Goal: Task Accomplishment & Management: Use online tool/utility

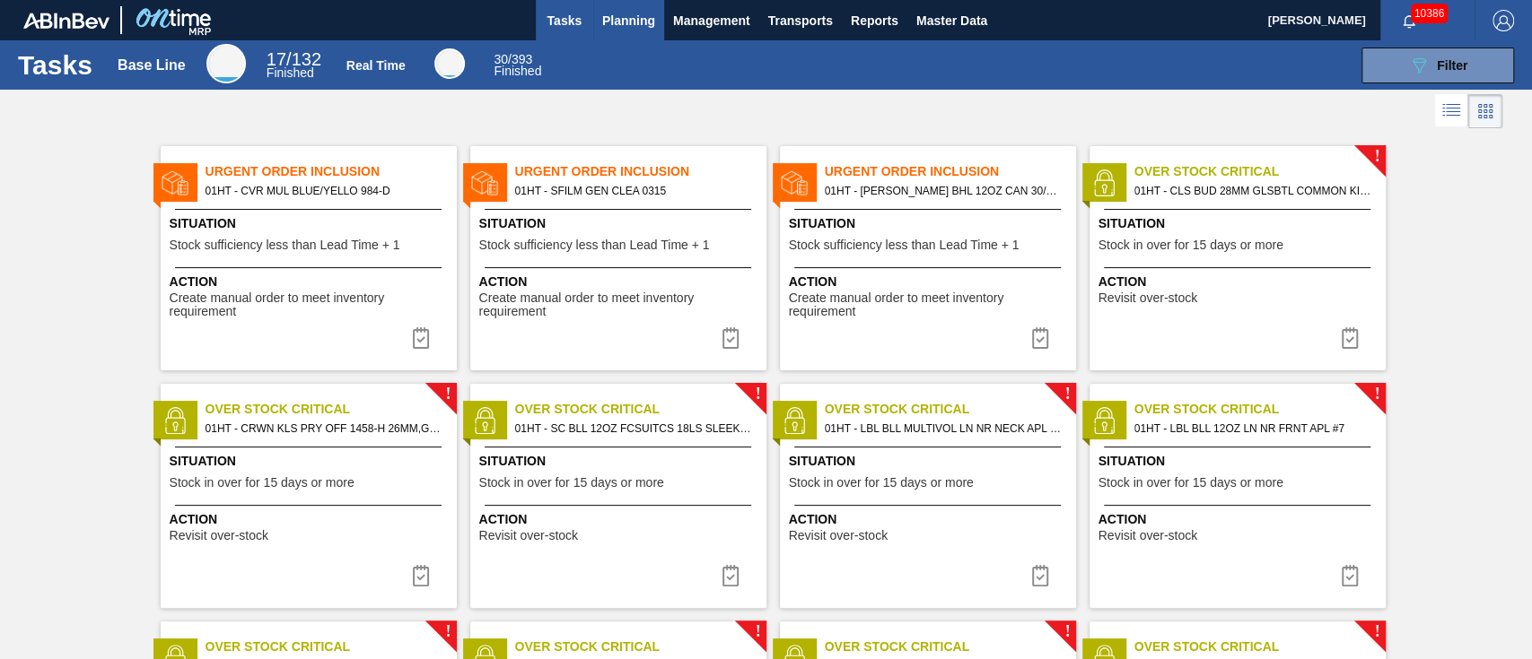
click at [619, 10] on span "Planning" at bounding box center [628, 21] width 53 height 22
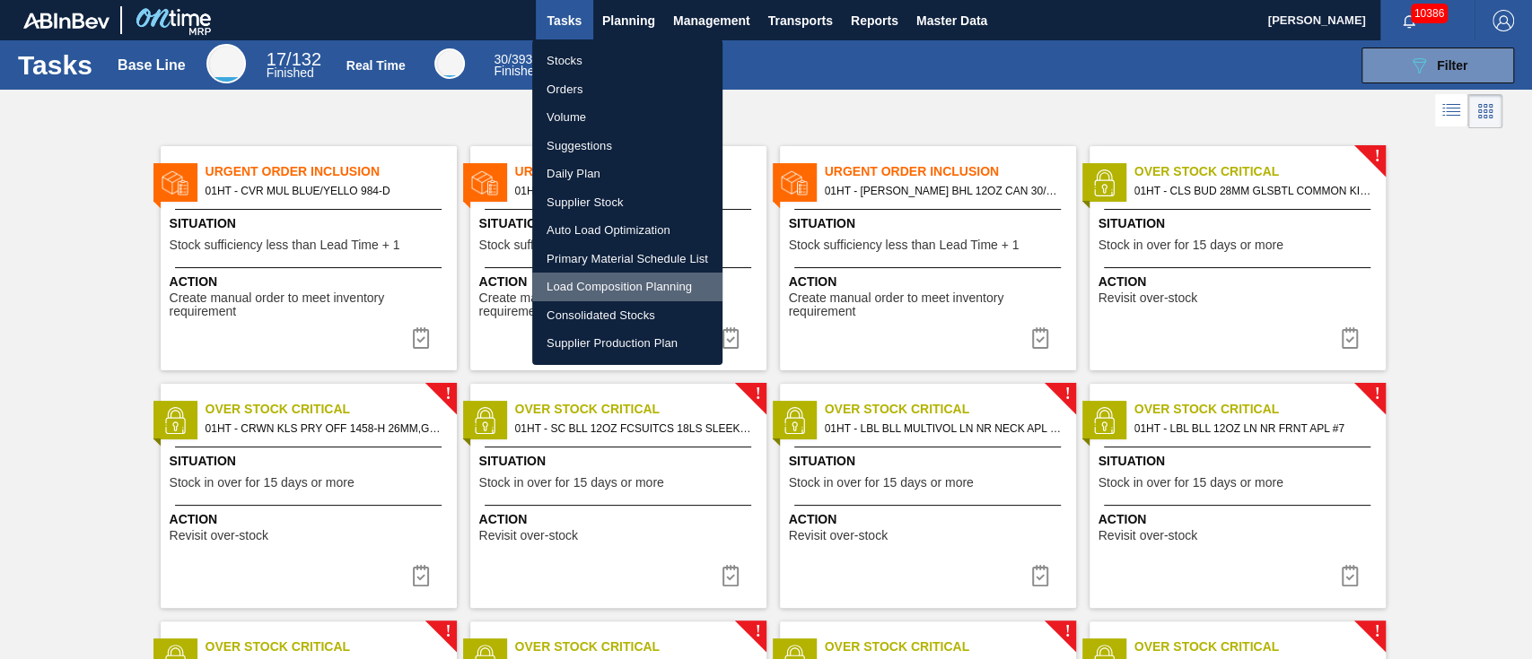
click at [595, 291] on li "Load Composition Planning" at bounding box center [627, 287] width 190 height 29
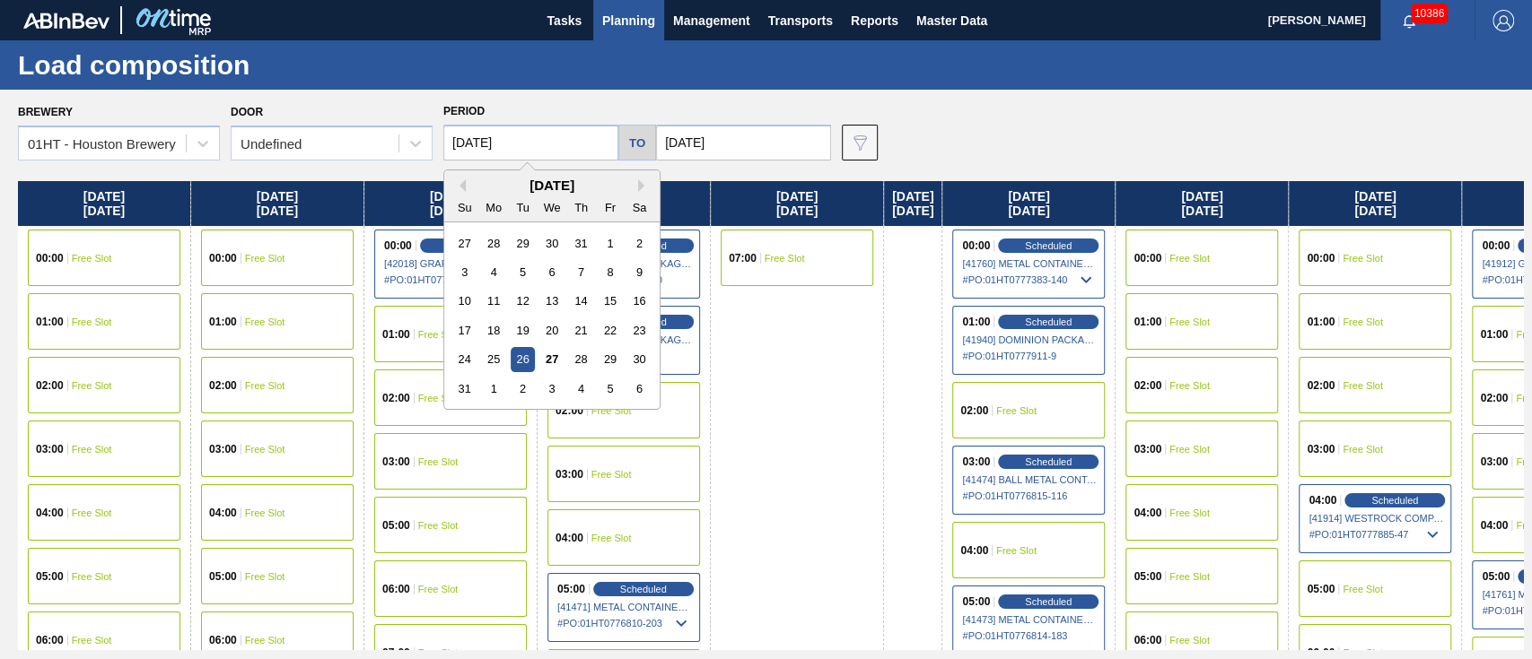
click at [528, 125] on input "[DATE]" at bounding box center [530, 143] width 175 height 36
click at [589, 382] on div "4" at bounding box center [581, 389] width 24 height 24
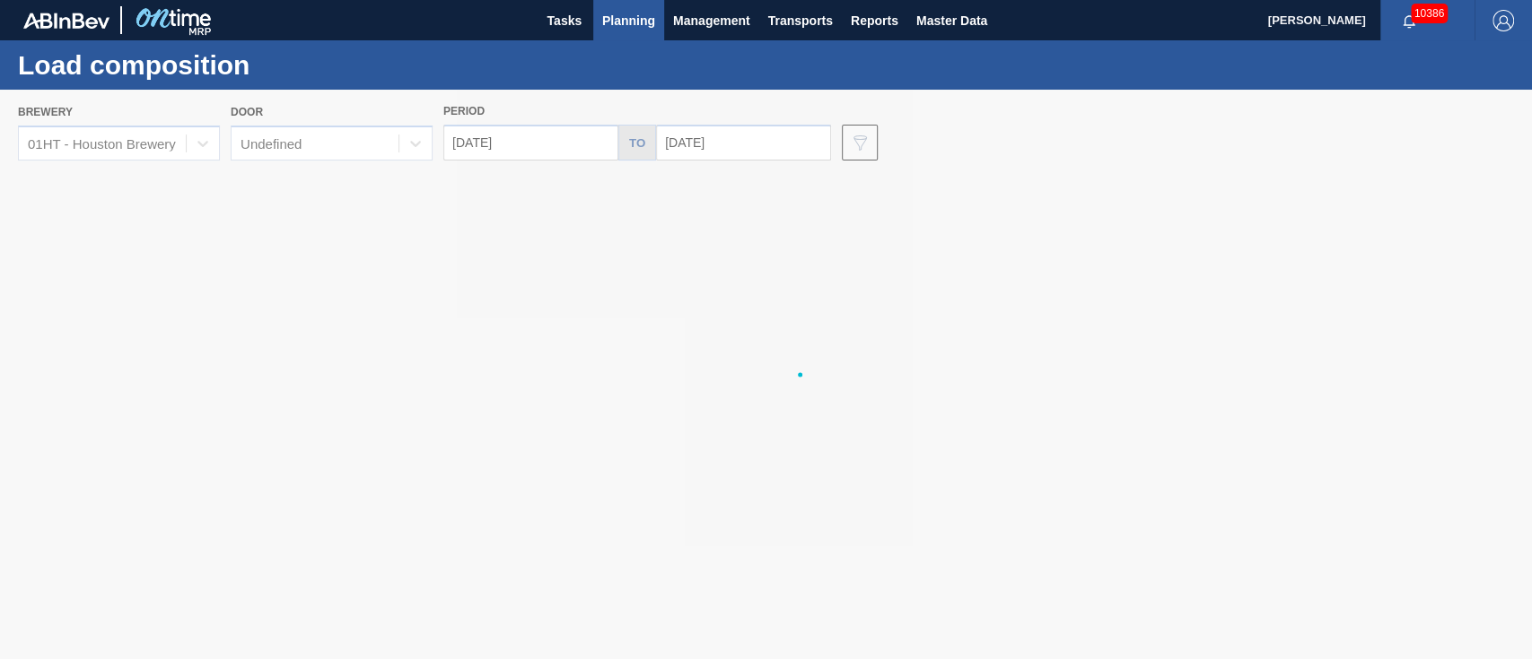
type input "[DATE]"
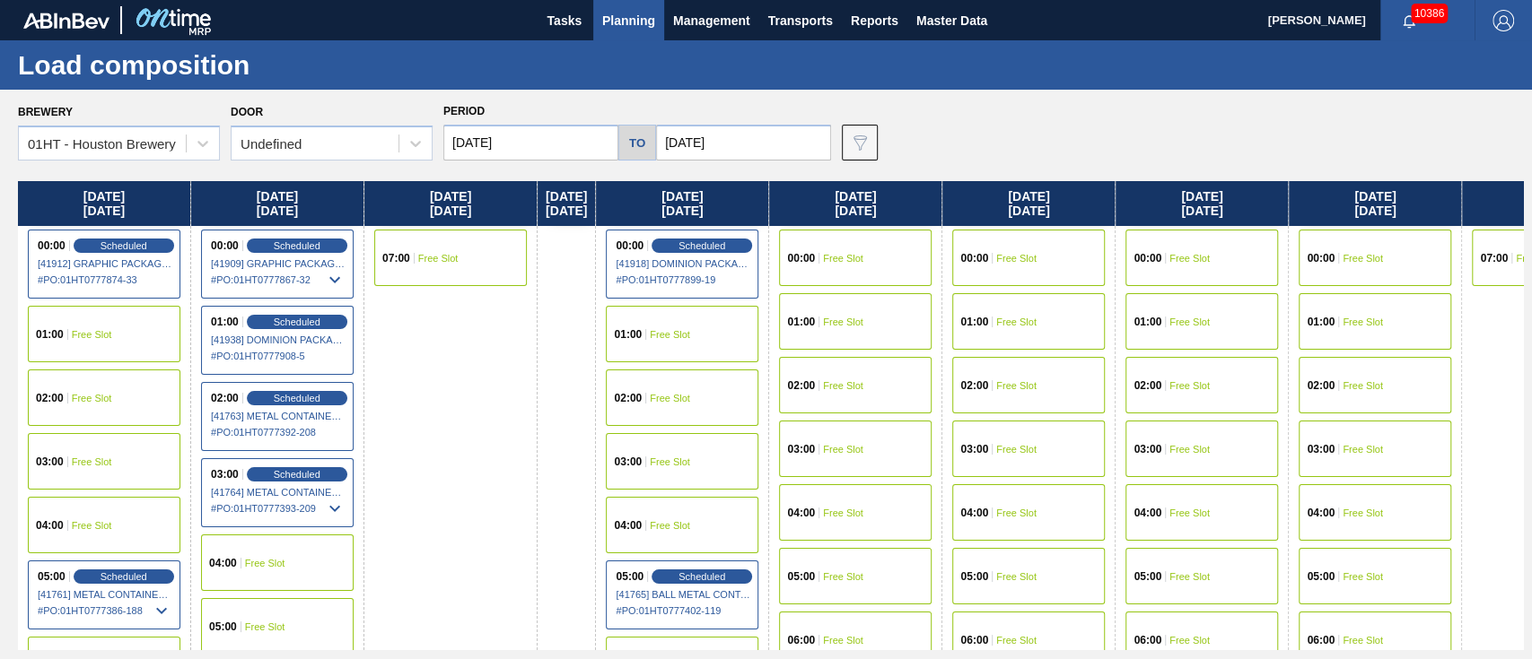
click at [887, 239] on div "00:00 Free Slot" at bounding box center [855, 258] width 153 height 57
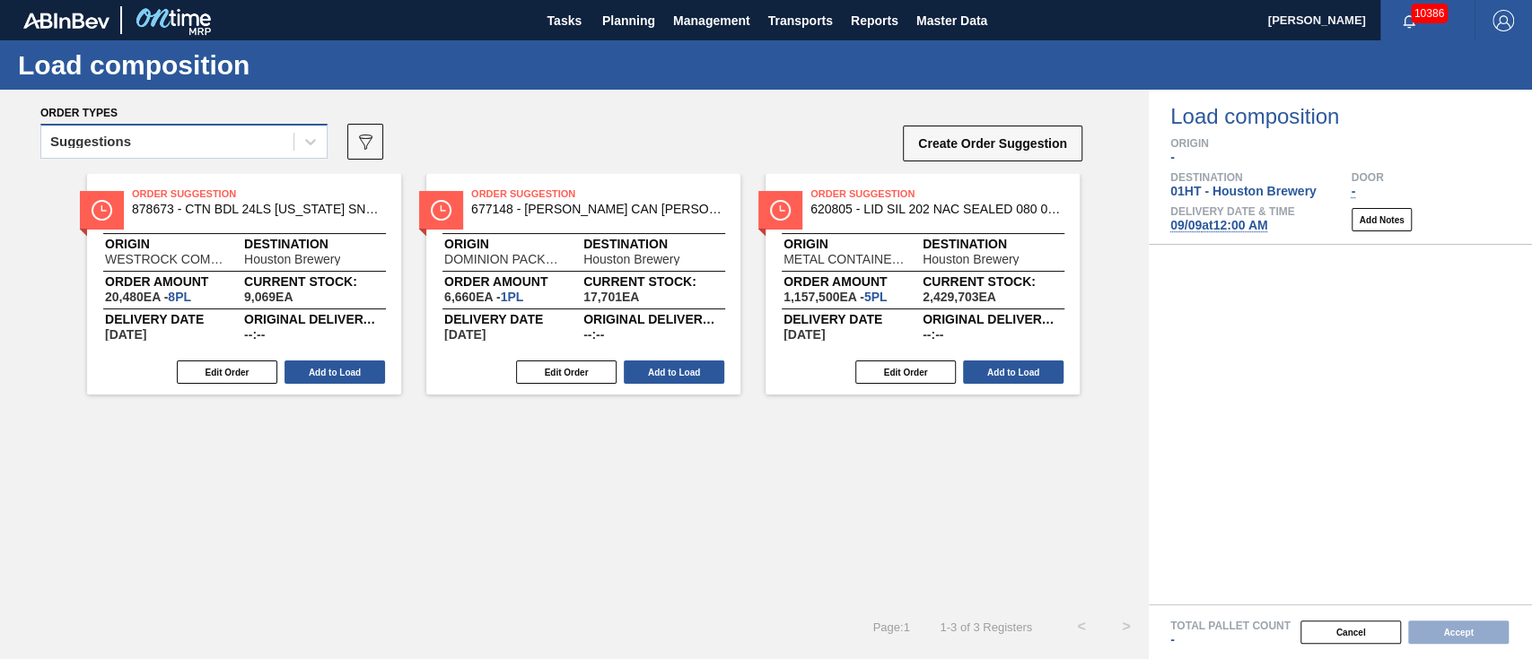
click at [179, 127] on div "Suggestions" at bounding box center [183, 141] width 287 height 35
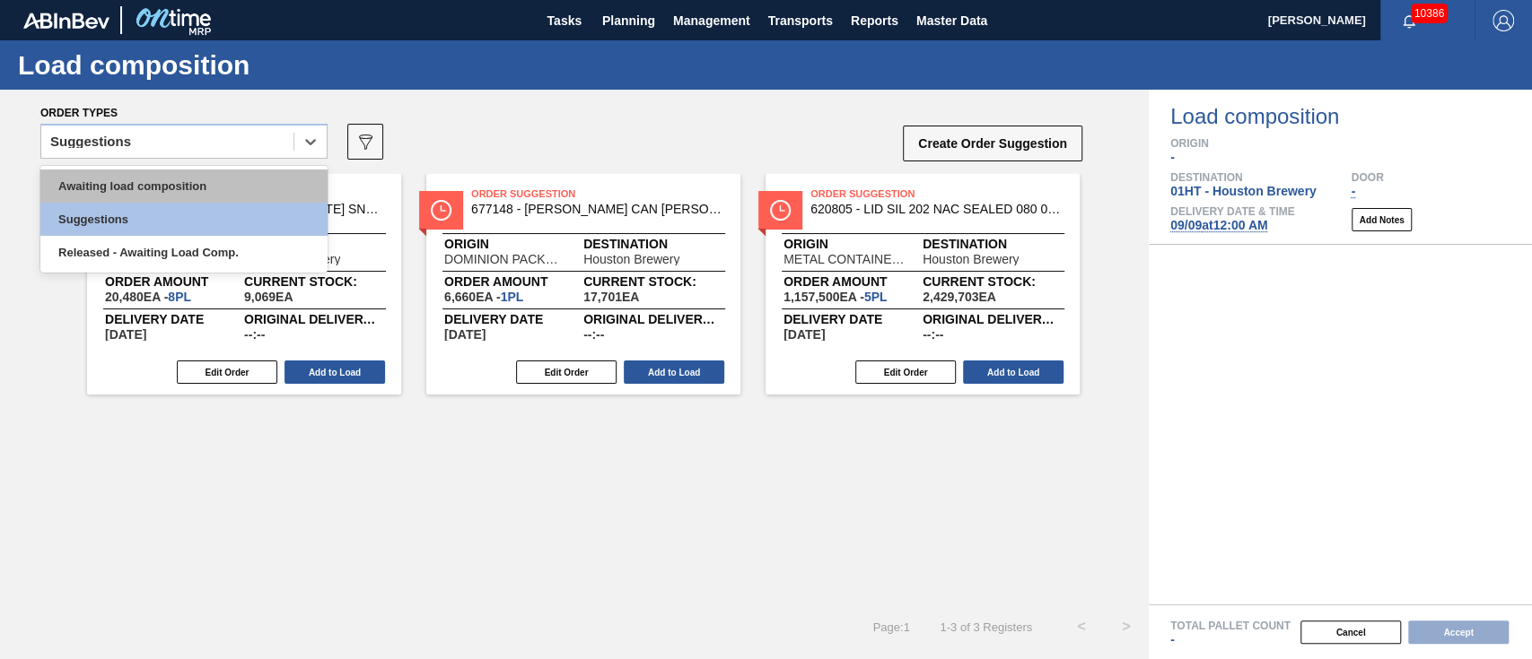
click at [154, 178] on div "Awaiting load composition" at bounding box center [183, 186] width 287 height 33
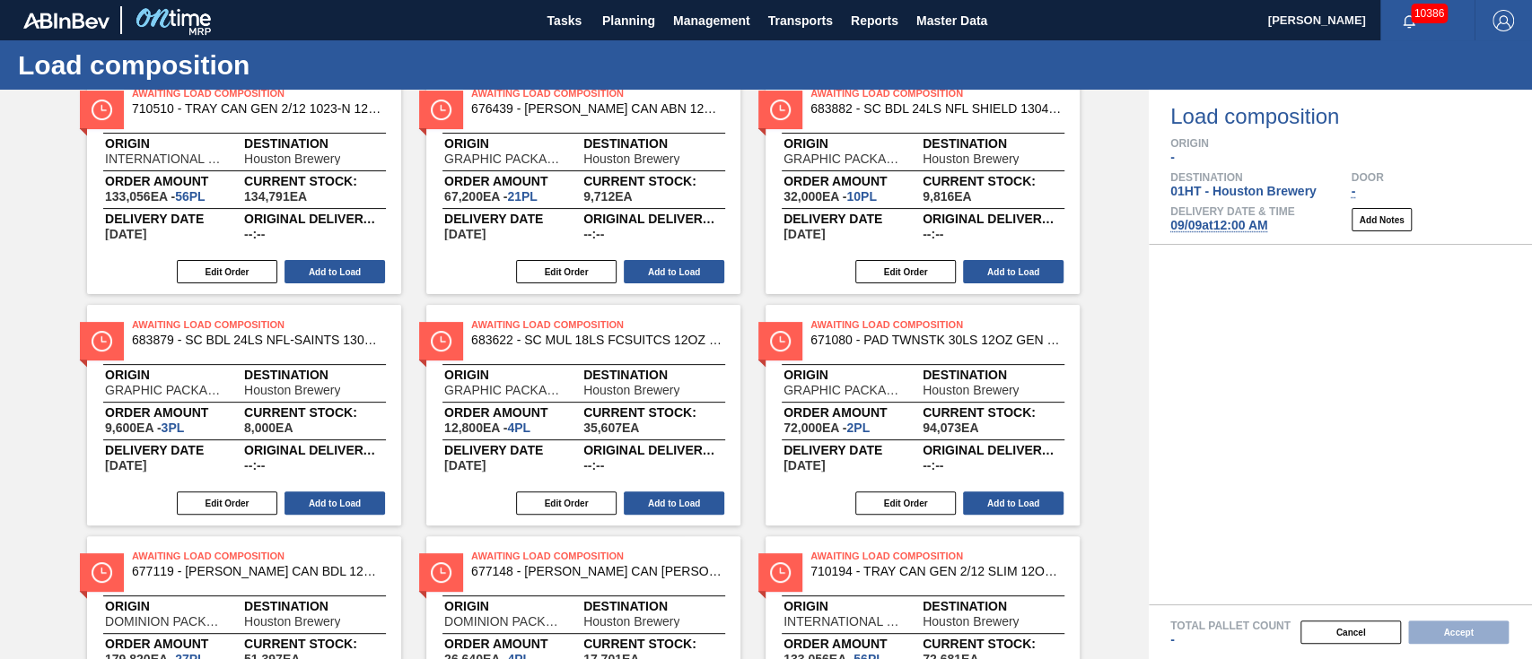
scroll to position [359, 0]
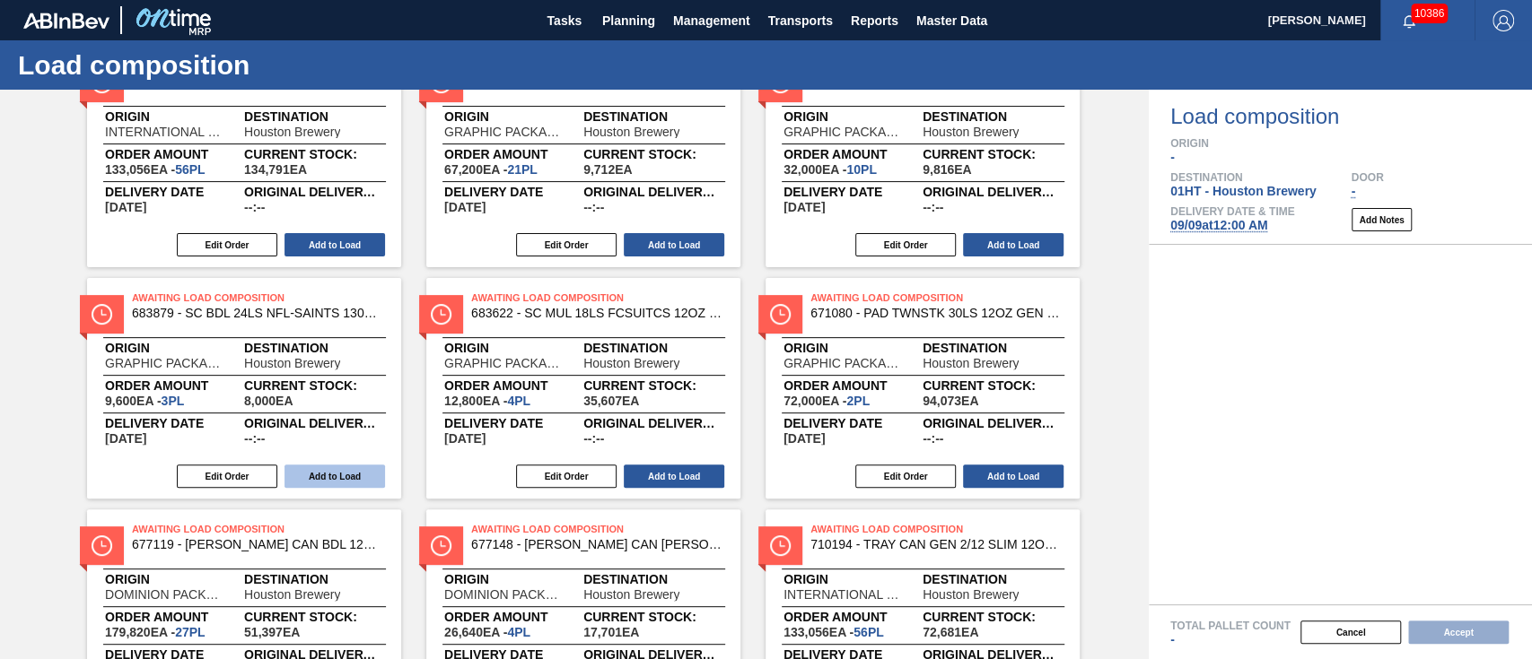
click at [327, 478] on button "Add to Load" at bounding box center [334, 476] width 100 height 23
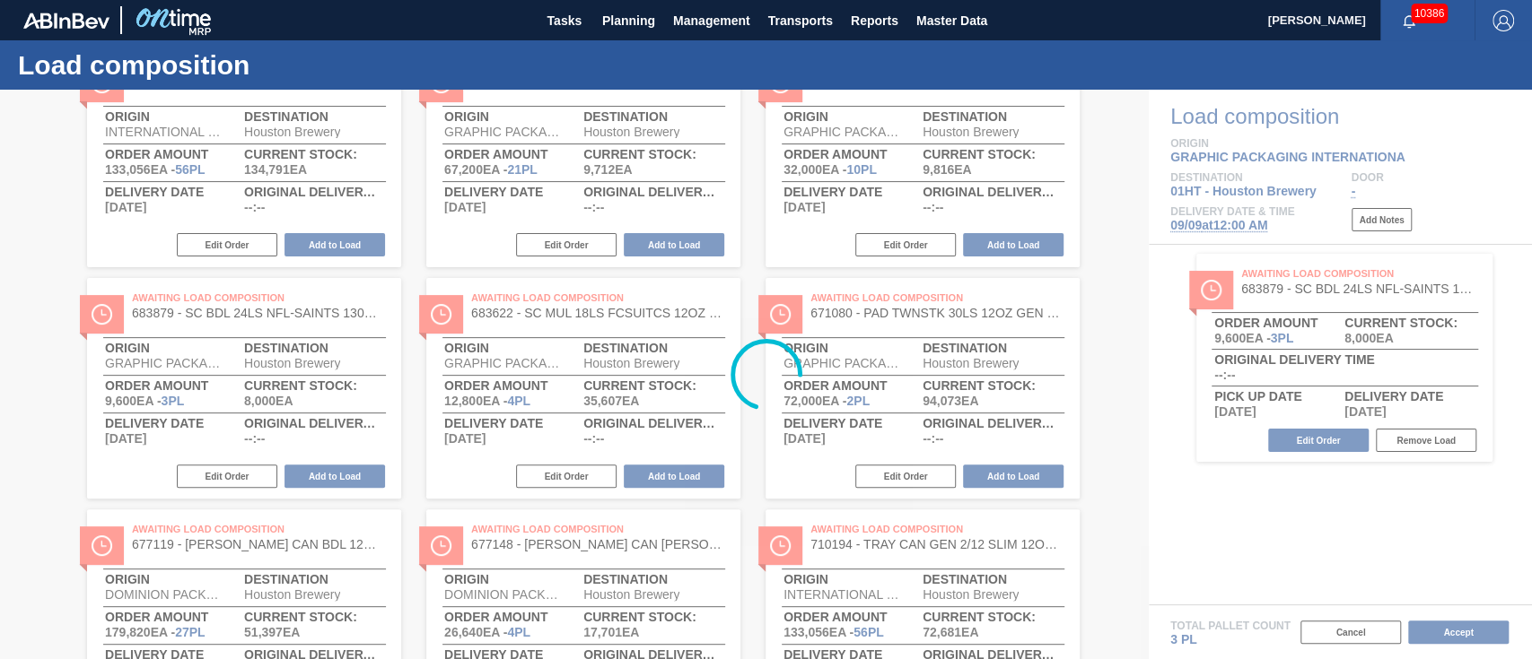
scroll to position [21, 0]
